Goal: Transaction & Acquisition: Purchase product/service

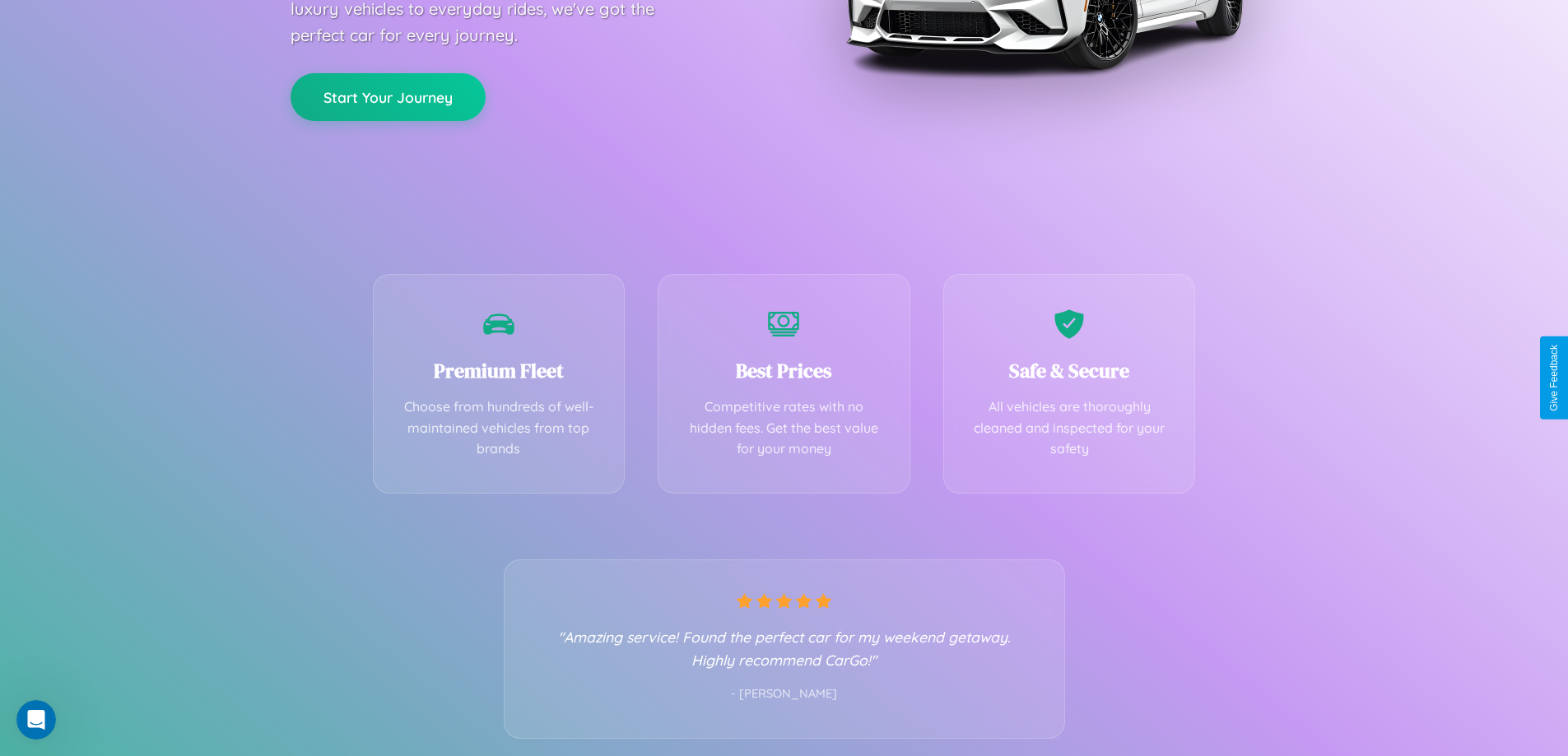
scroll to position [324, 0]
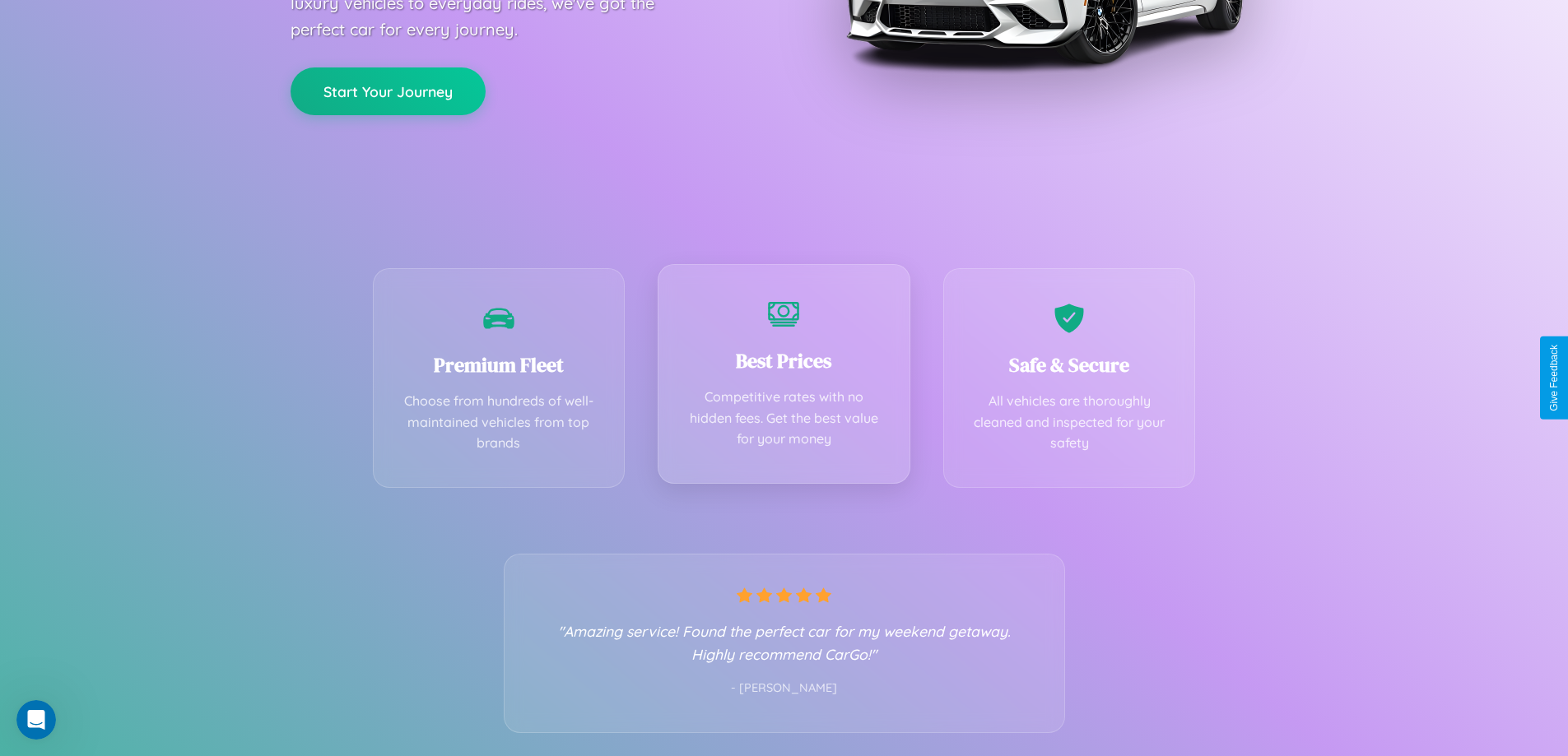
click at [784, 378] on div "Best Prices Competitive rates with no hidden fees. Get the best value for your …" at bounding box center [784, 374] width 253 height 220
click at [387, 90] on button "Start Your Journey" at bounding box center [388, 89] width 195 height 48
click at [387, 89] on button "Start Your Journey" at bounding box center [388, 89] width 195 height 48
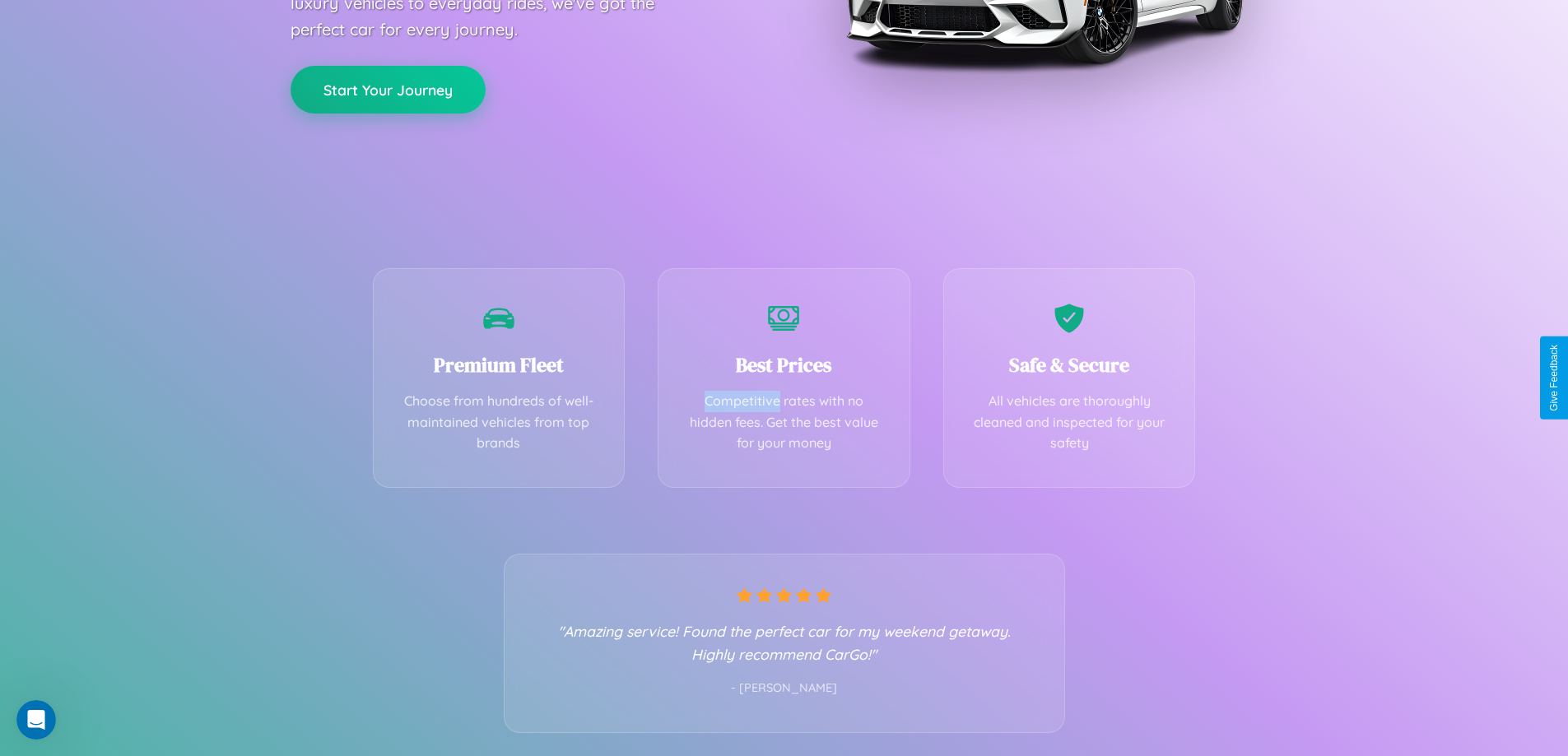
click at [387, 89] on button "Start Your Journey" at bounding box center [388, 89] width 195 height 48
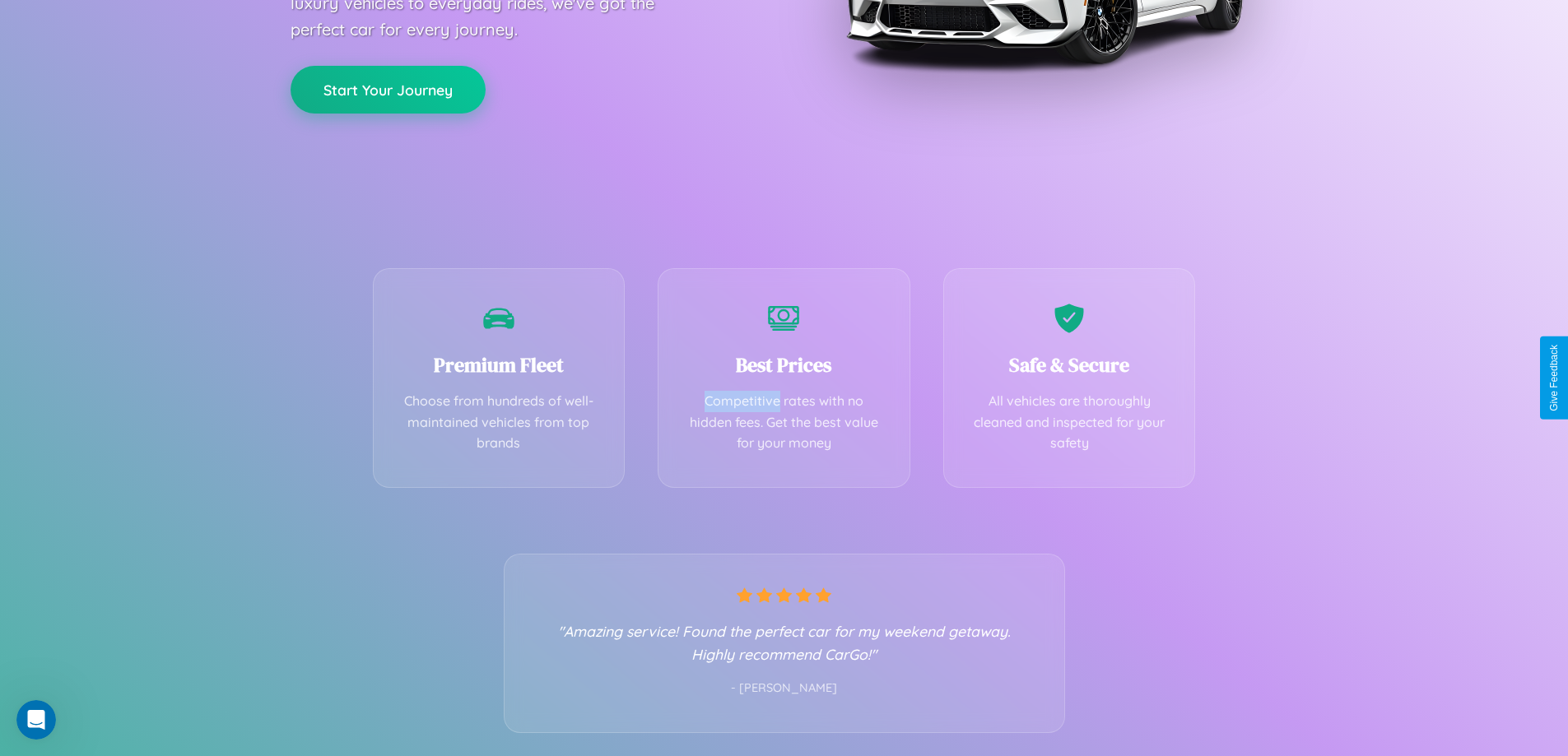
click at [387, 89] on button "Start Your Journey" at bounding box center [388, 89] width 195 height 48
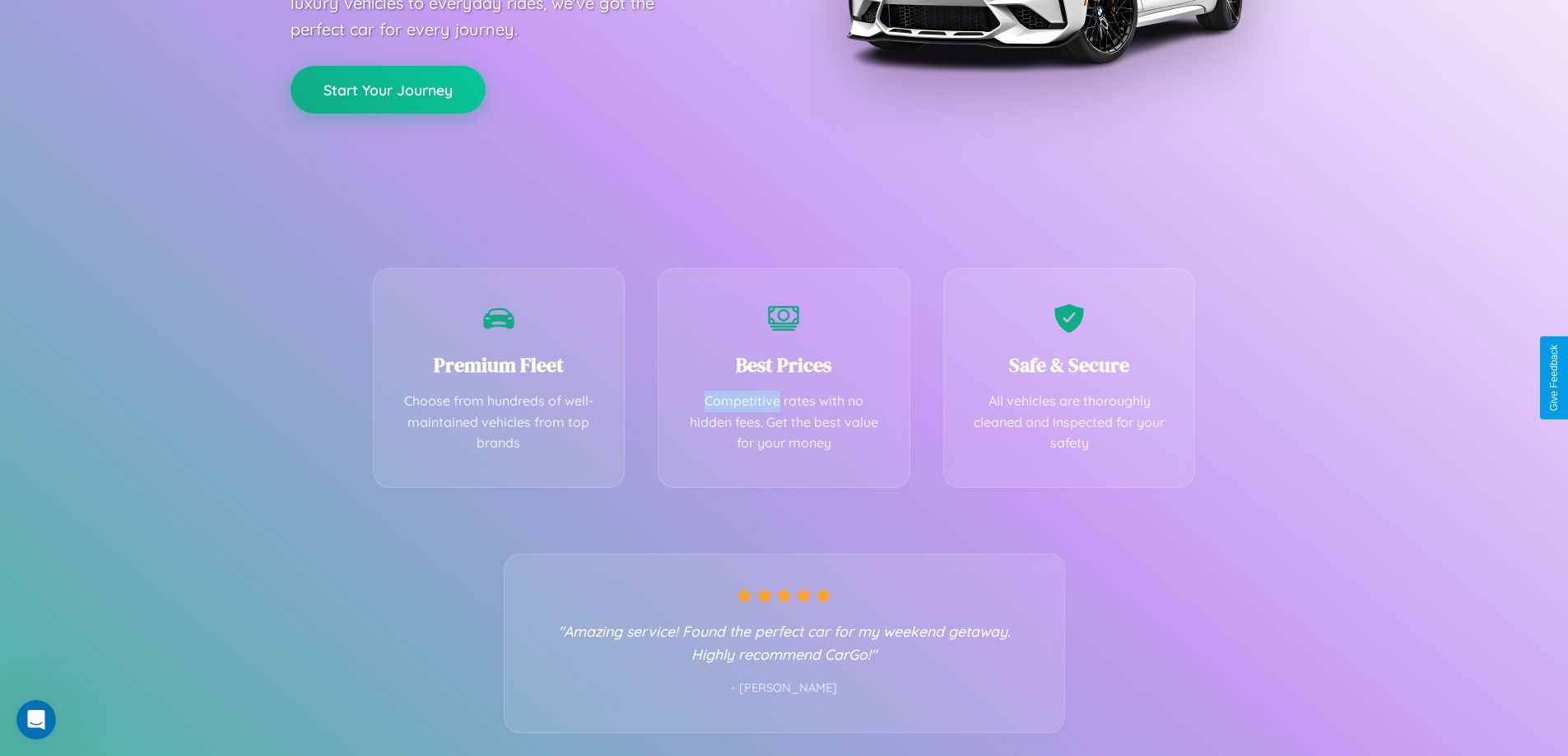
click at [387, 89] on button "Start Your Journey" at bounding box center [388, 89] width 195 height 48
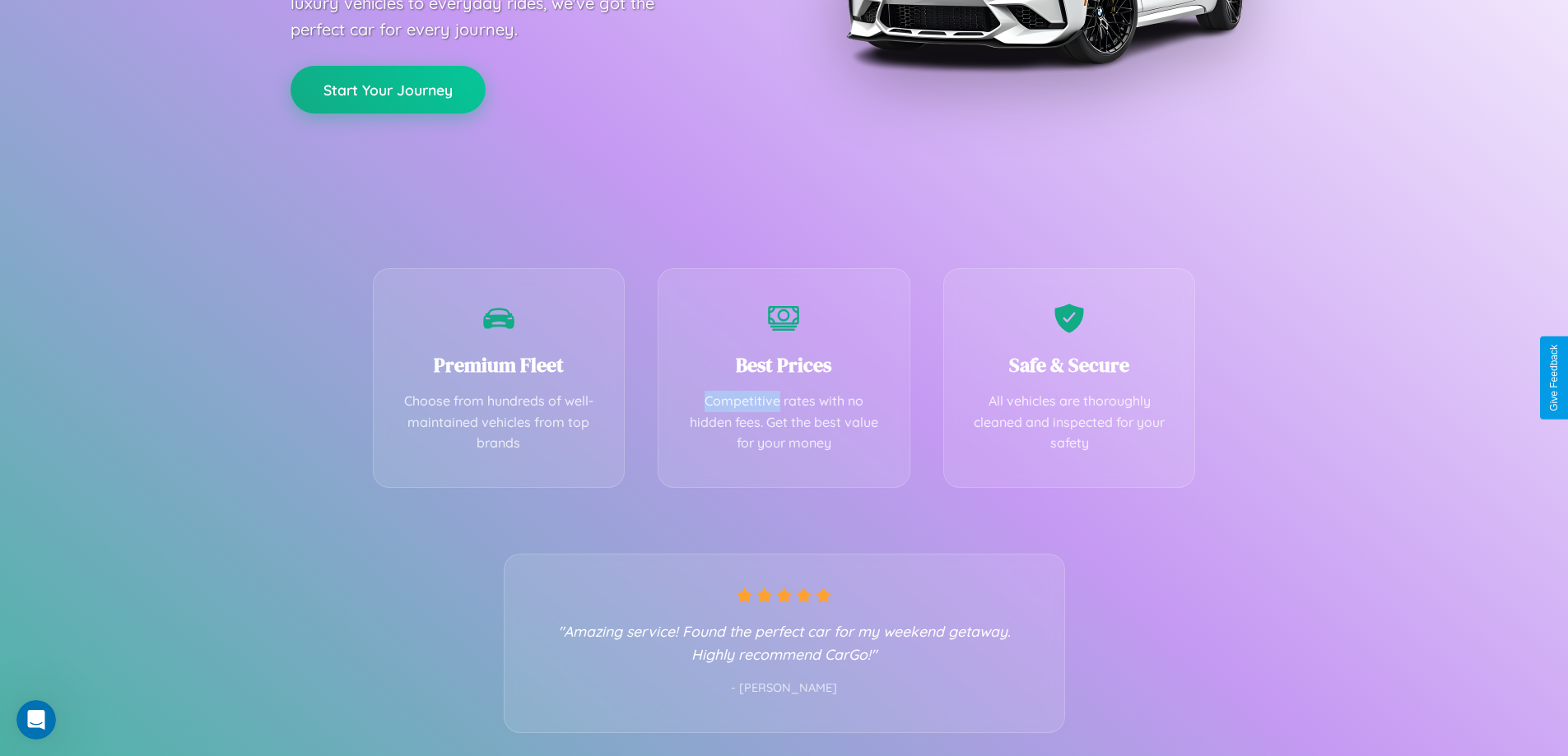
click at [387, 89] on button "Start Your Journey" at bounding box center [388, 89] width 195 height 48
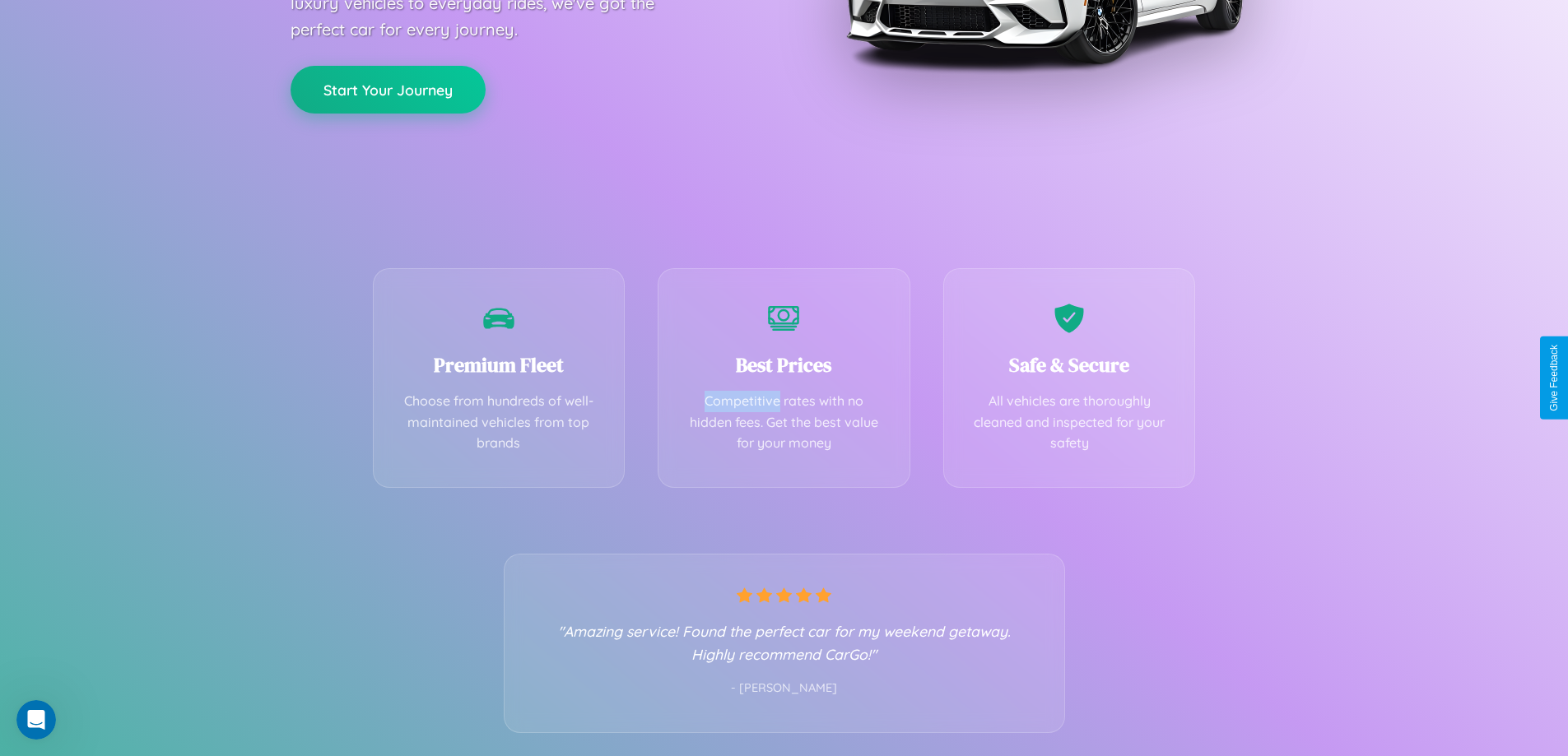
click at [387, 89] on button "Start Your Journey" at bounding box center [388, 89] width 195 height 48
